Goal: Transaction & Acquisition: Obtain resource

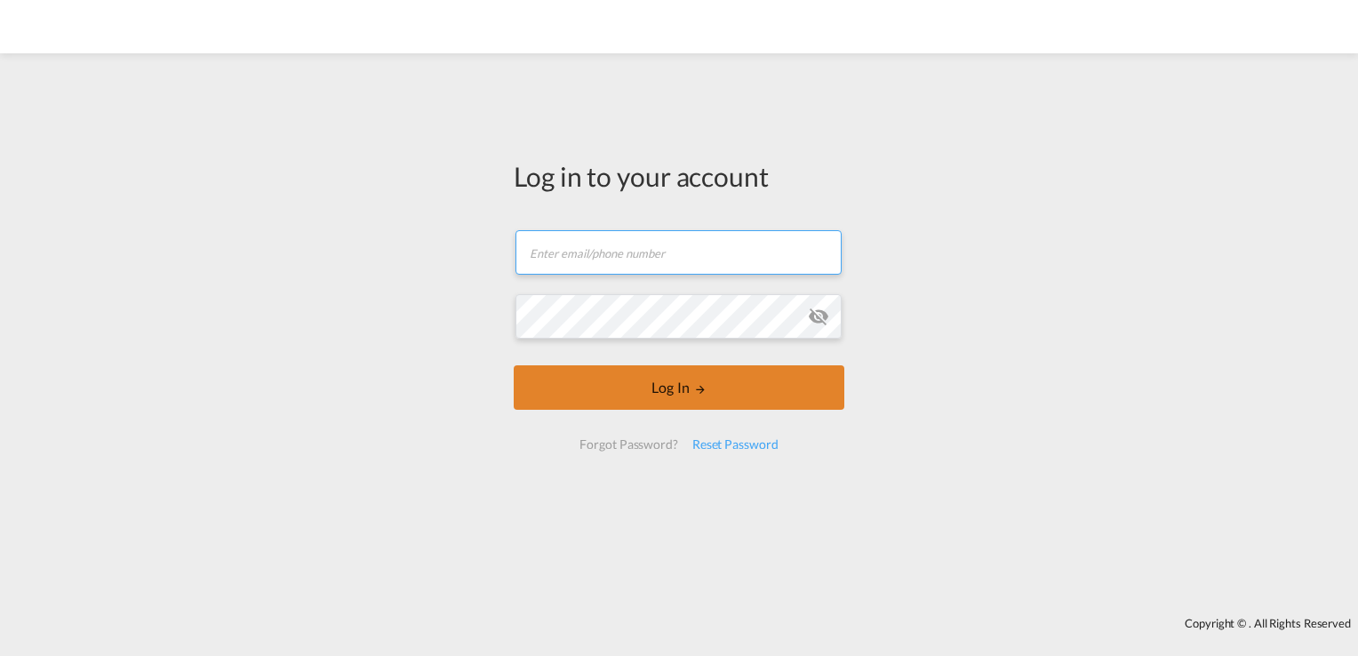
type input "[PERSON_NAME][EMAIL_ADDRESS][DOMAIN_NAME]"
click at [679, 393] on button "Log In" at bounding box center [679, 387] width 331 height 44
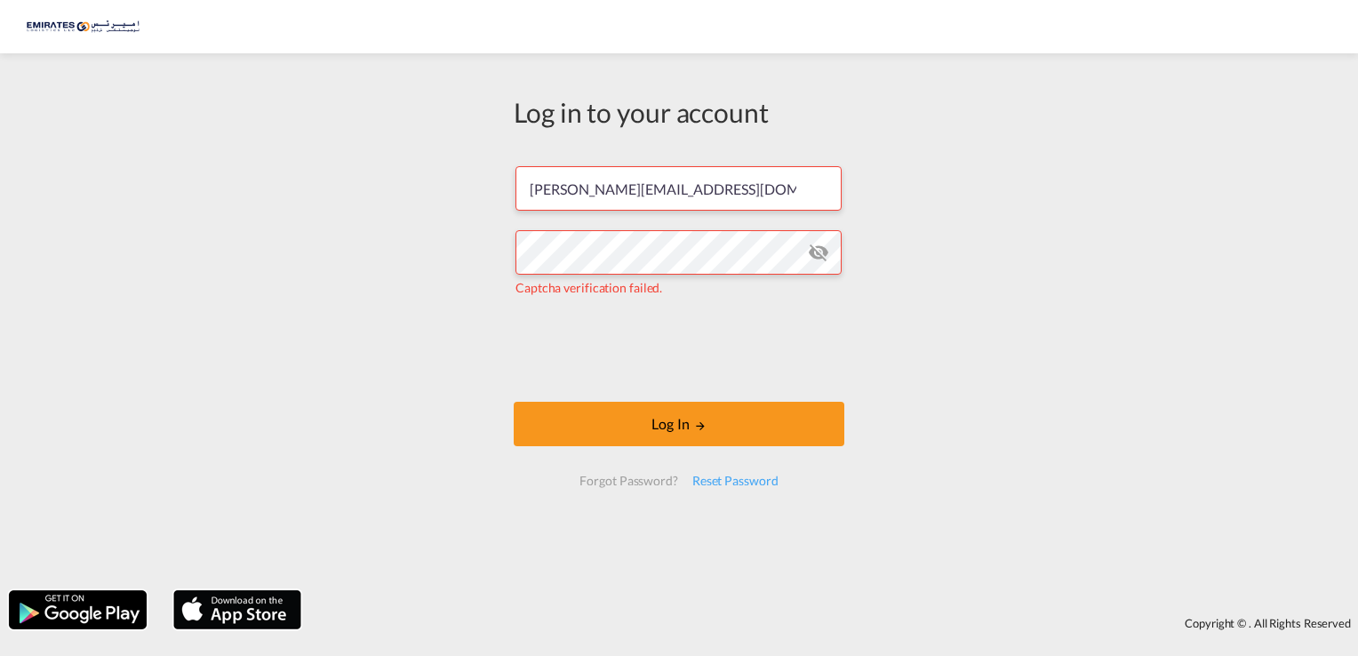
click at [821, 258] on md-icon "icon-eye-off" at bounding box center [818, 252] width 21 height 21
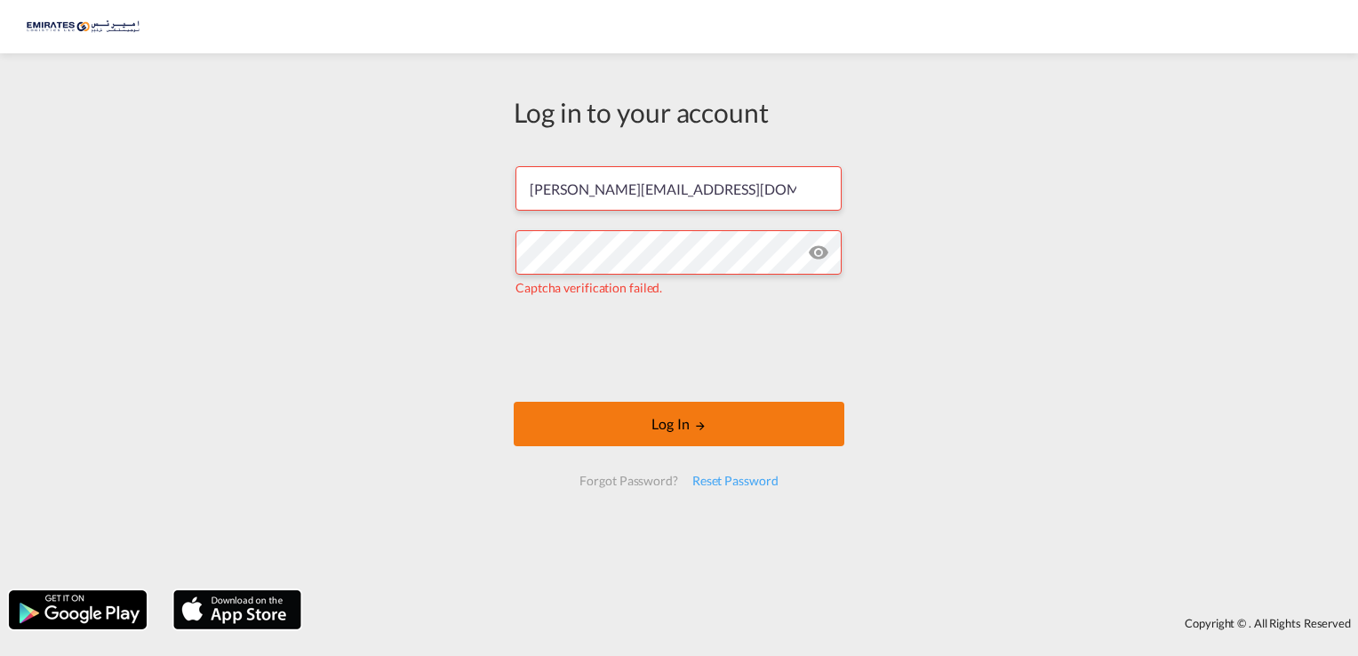
click at [677, 428] on button "Log In" at bounding box center [679, 424] width 331 height 44
click at [656, 419] on button "Log In" at bounding box center [679, 424] width 331 height 44
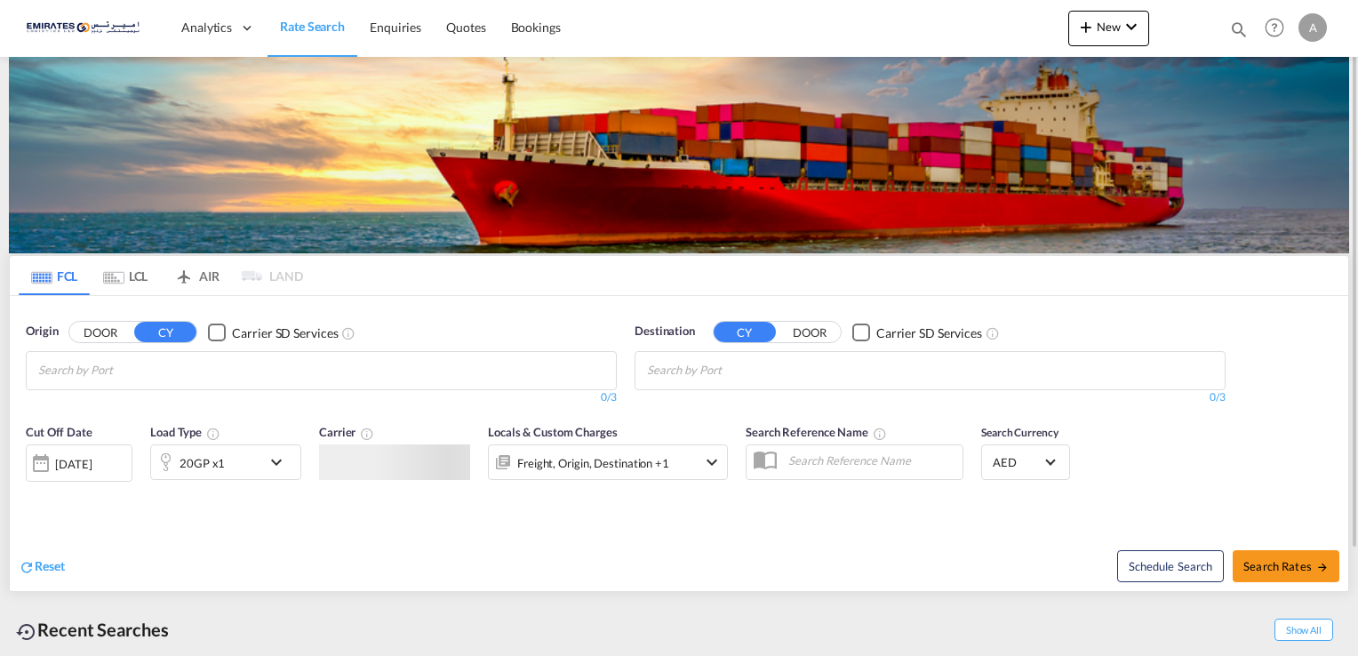
click at [126, 371] on input "Chips input." at bounding box center [122, 370] width 169 height 28
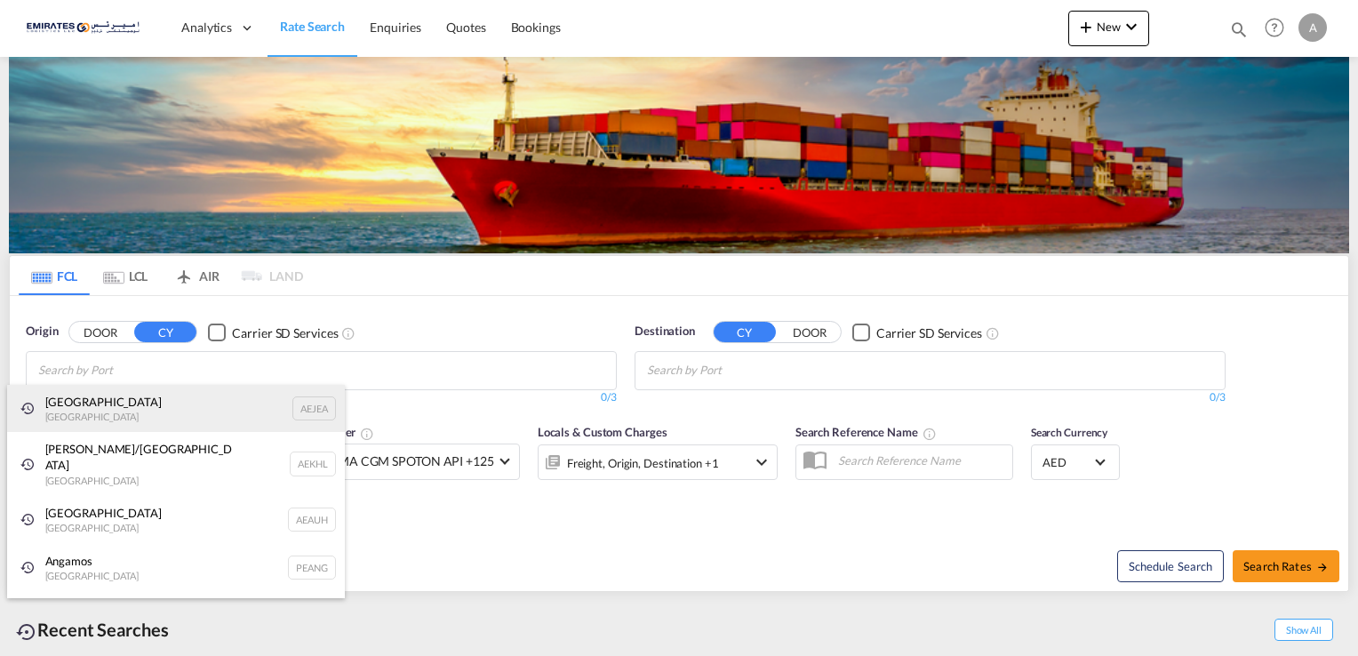
click at [111, 404] on div "[GEOGRAPHIC_DATA] AEJEA" at bounding box center [176, 409] width 338 height 48
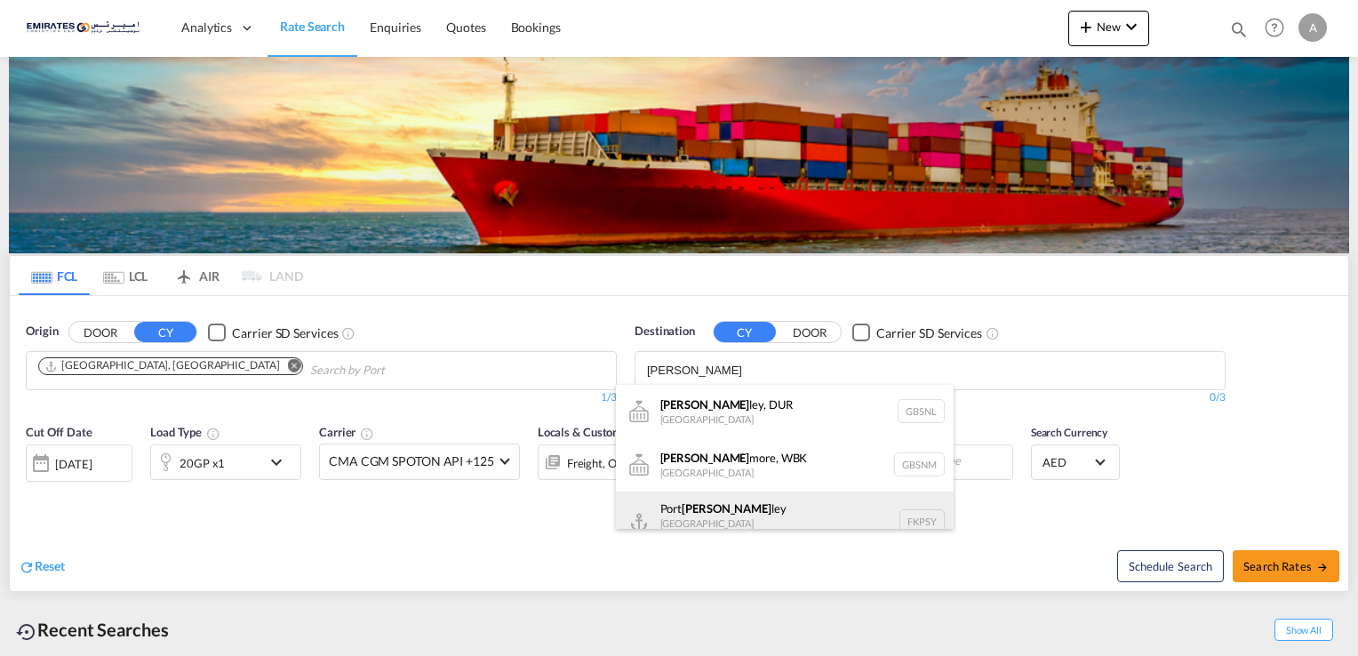
type input "[PERSON_NAME]"
click at [720, 501] on div "[GEOGRAPHIC_DATA][PERSON_NAME] ([GEOGRAPHIC_DATA]) FKPSY" at bounding box center [785, 522] width 338 height 61
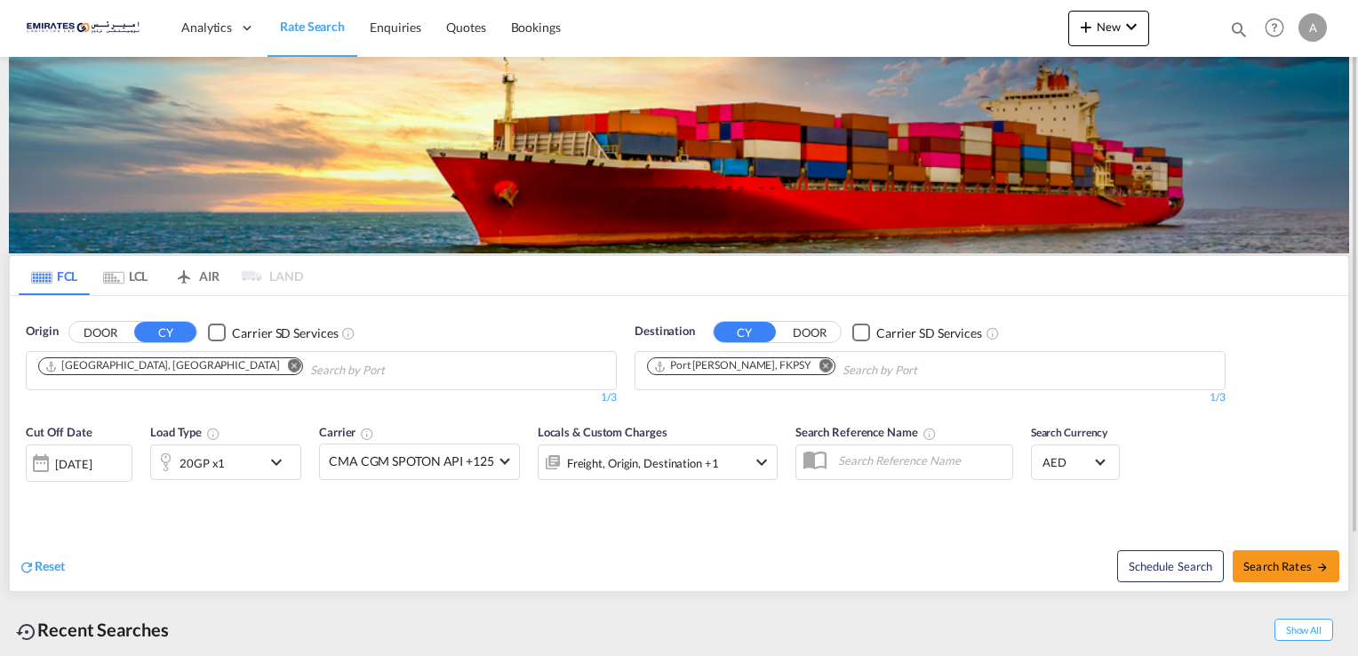
click at [270, 468] on md-icon "icon-chevron-down" at bounding box center [281, 462] width 30 height 21
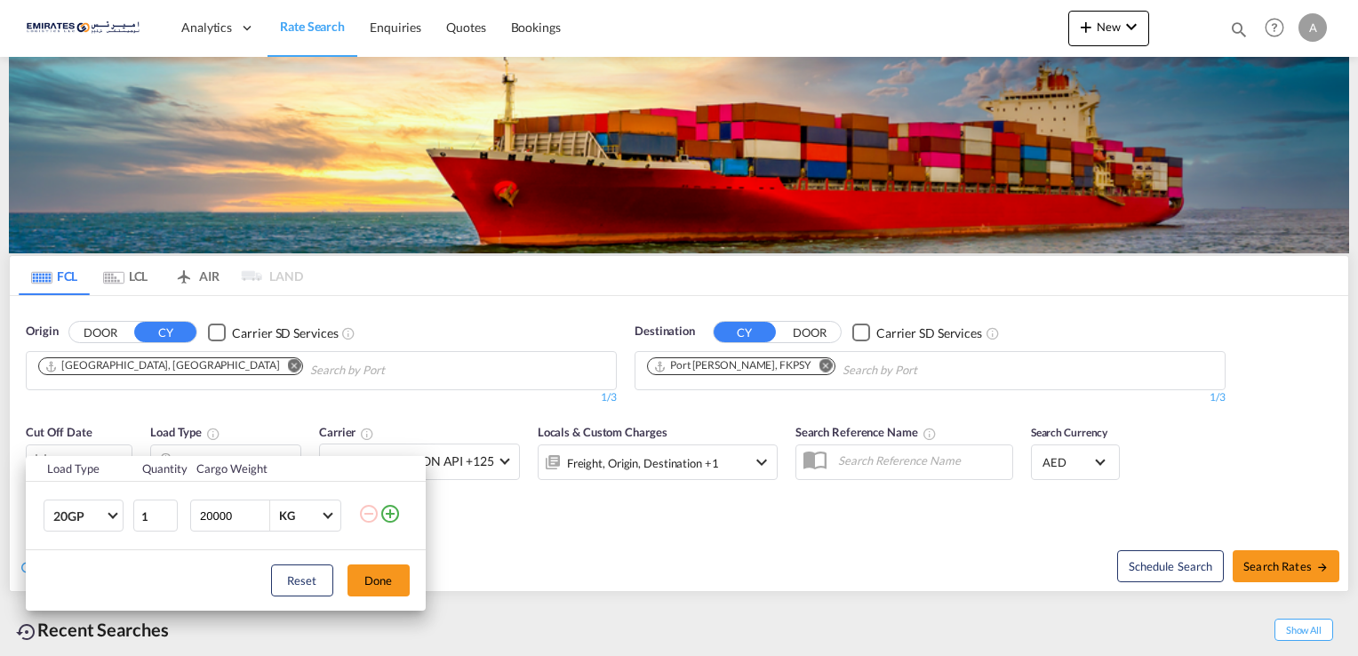
click at [124, 512] on td "20GP 20GP 40GP 40HC 45HC 20RE 40RE 40HR 20OT 40OT 20FR 40FR 40NR 20NR 45S 20TK …" at bounding box center [79, 516] width 106 height 68
click at [121, 515] on md-select-value "20GP" at bounding box center [87, 515] width 71 height 30
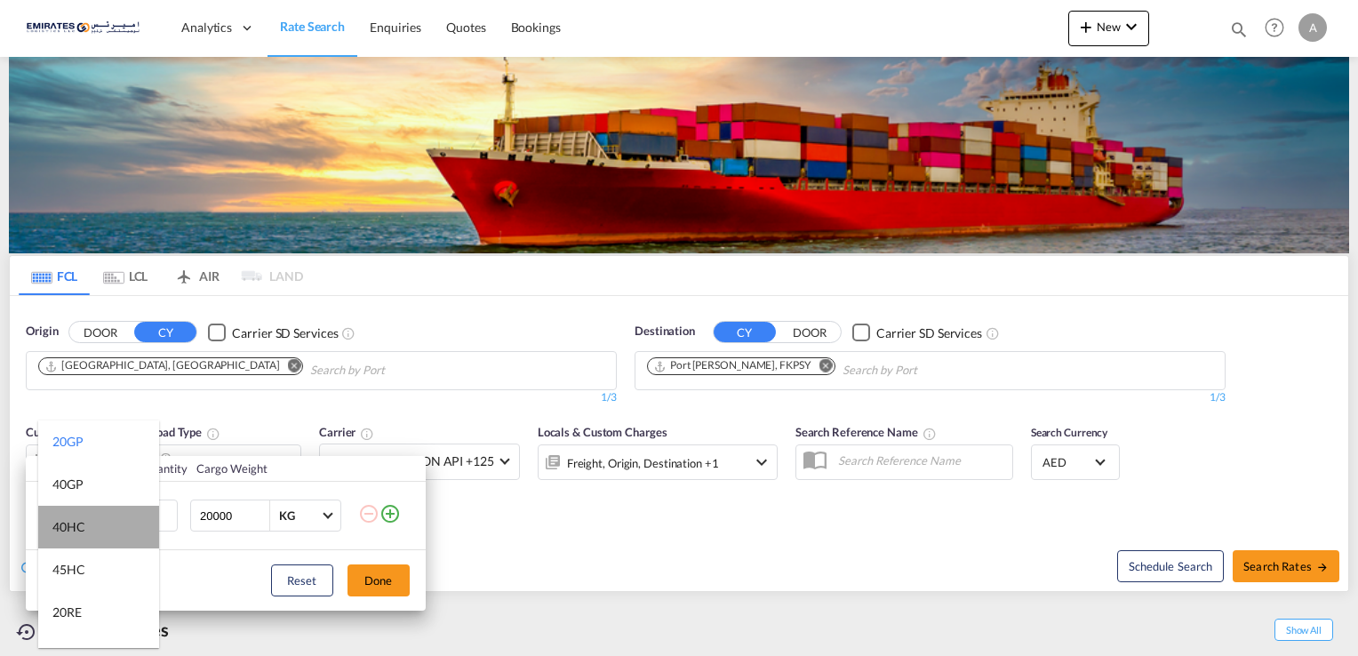
click at [114, 517] on md-option "40HC" at bounding box center [98, 527] width 121 height 43
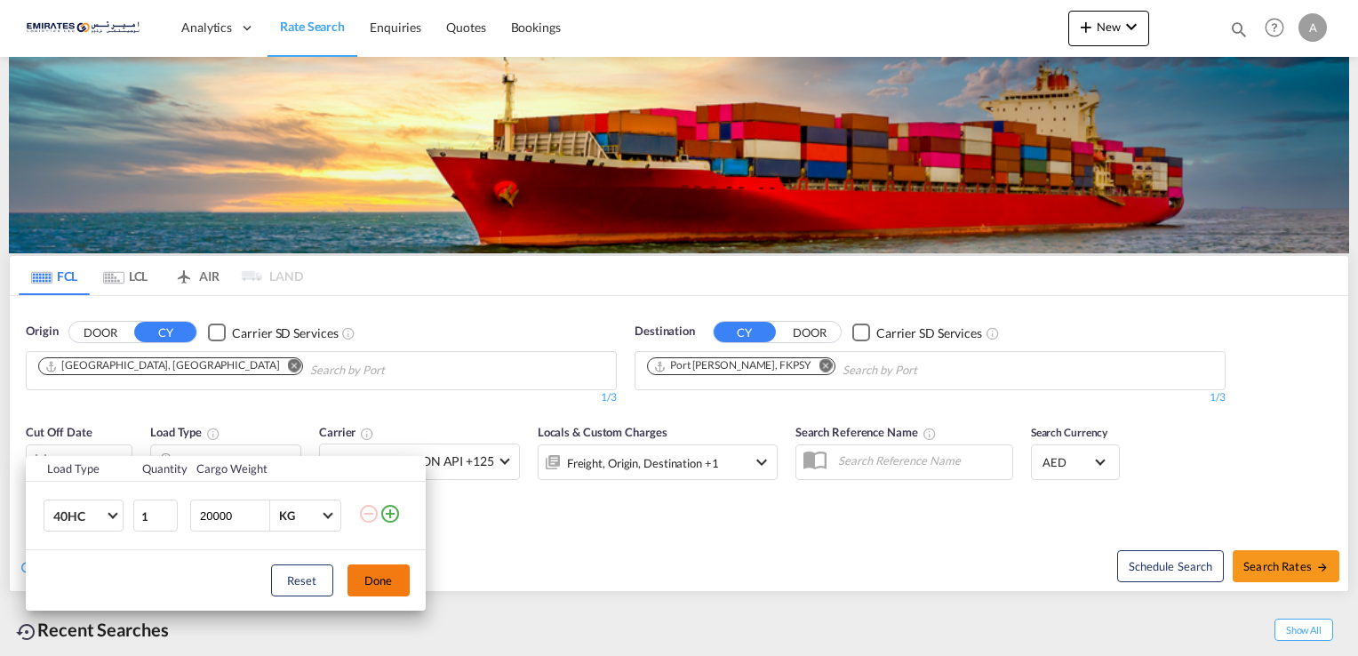
click at [367, 578] on button "Done" at bounding box center [379, 580] width 62 height 32
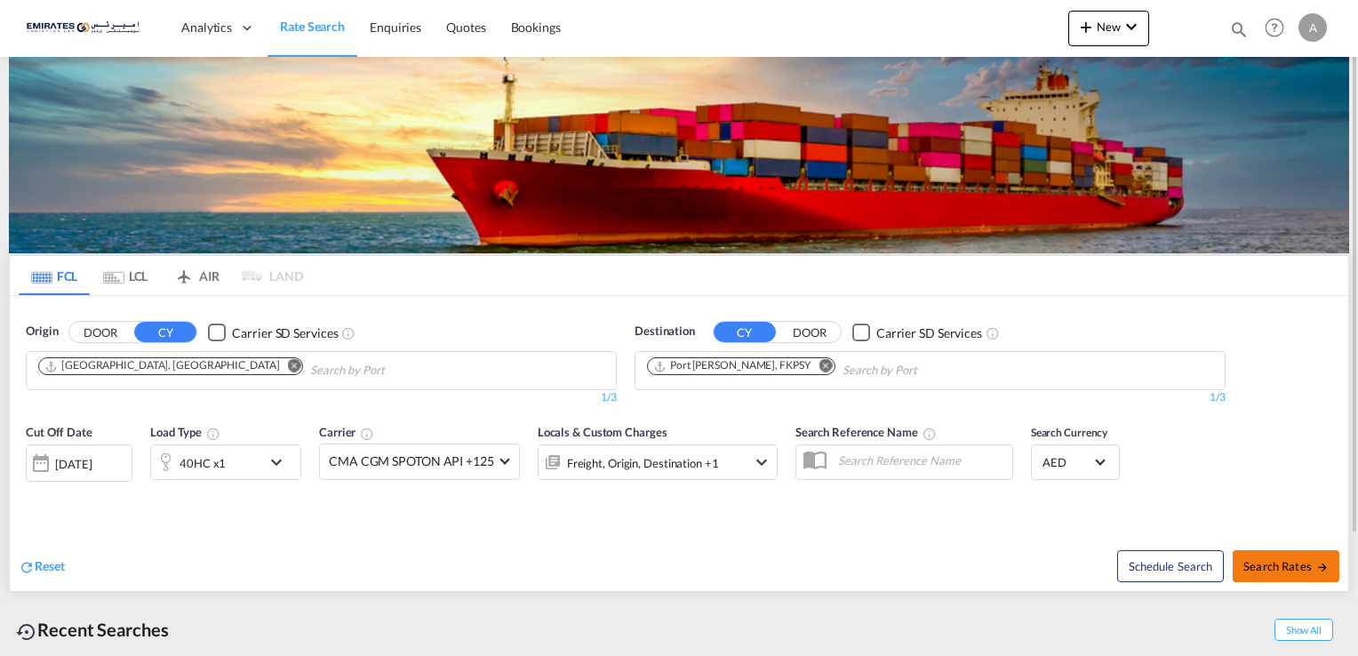
click at [1294, 550] on button "Search Rates" at bounding box center [1286, 566] width 107 height 32
type input "AEJEA to FKPSY / [DATE]"
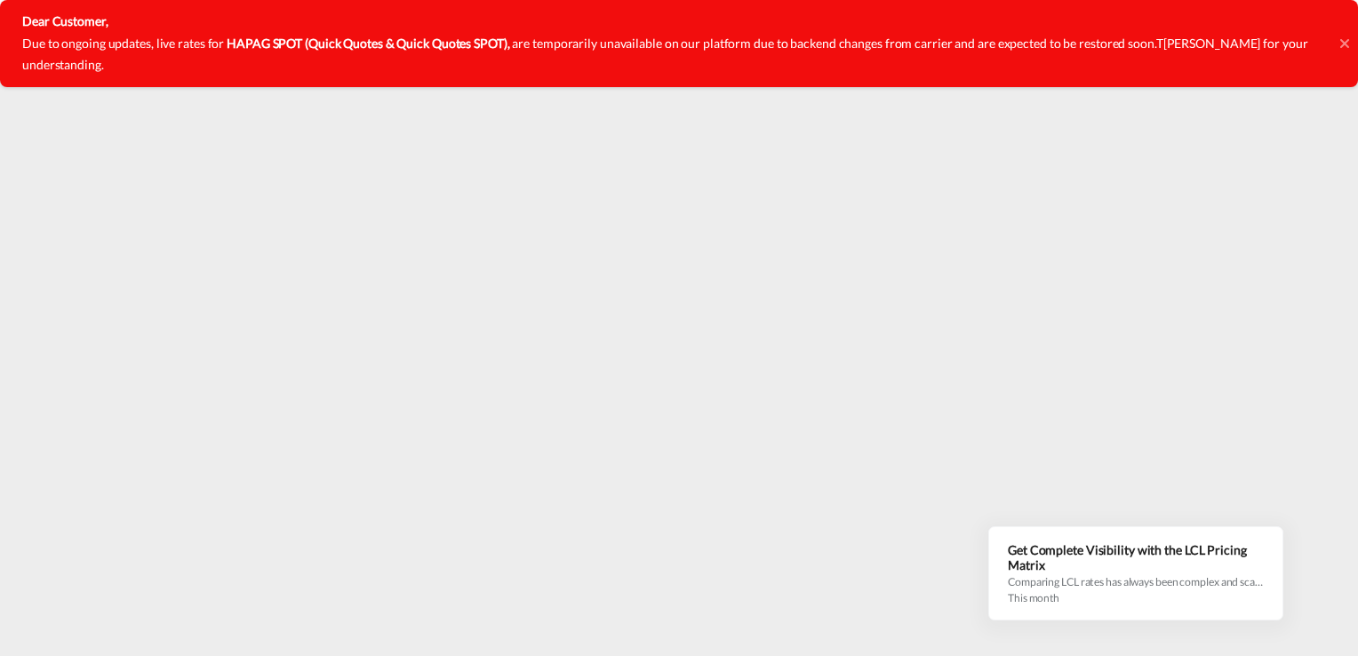
click at [1340, 36] on icon at bounding box center [1344, 43] width 9 height 14
